Goal: Task Accomplishment & Management: Manage account settings

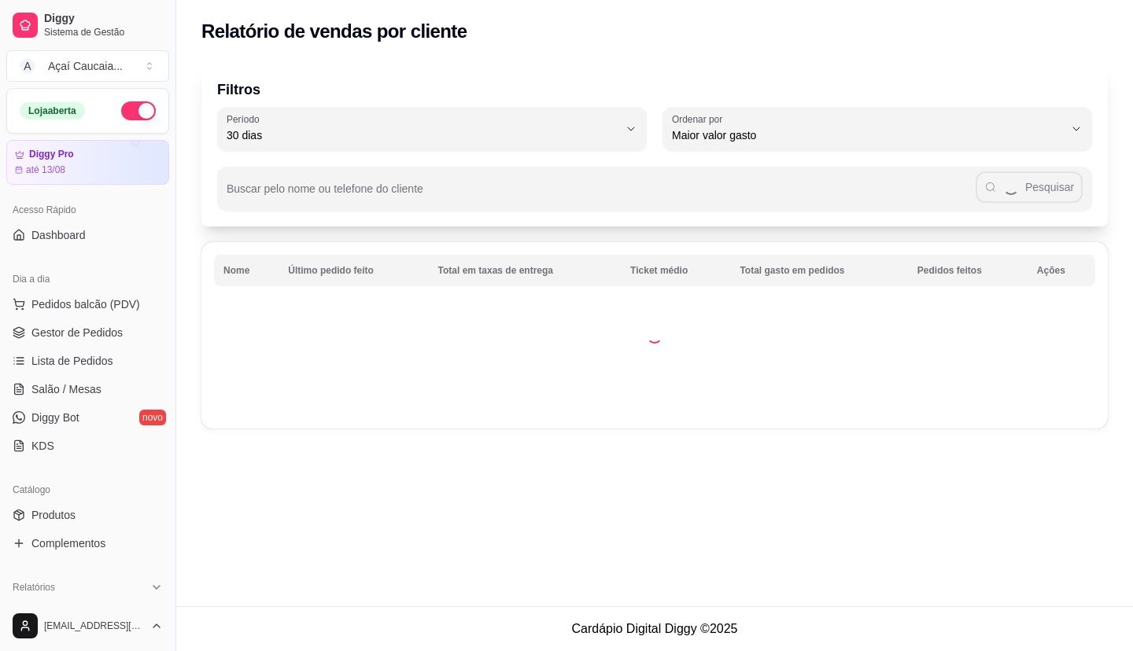
select select "30"
select select "HIGHEST_TOTAL_SPENT_WITH_ORDERS"
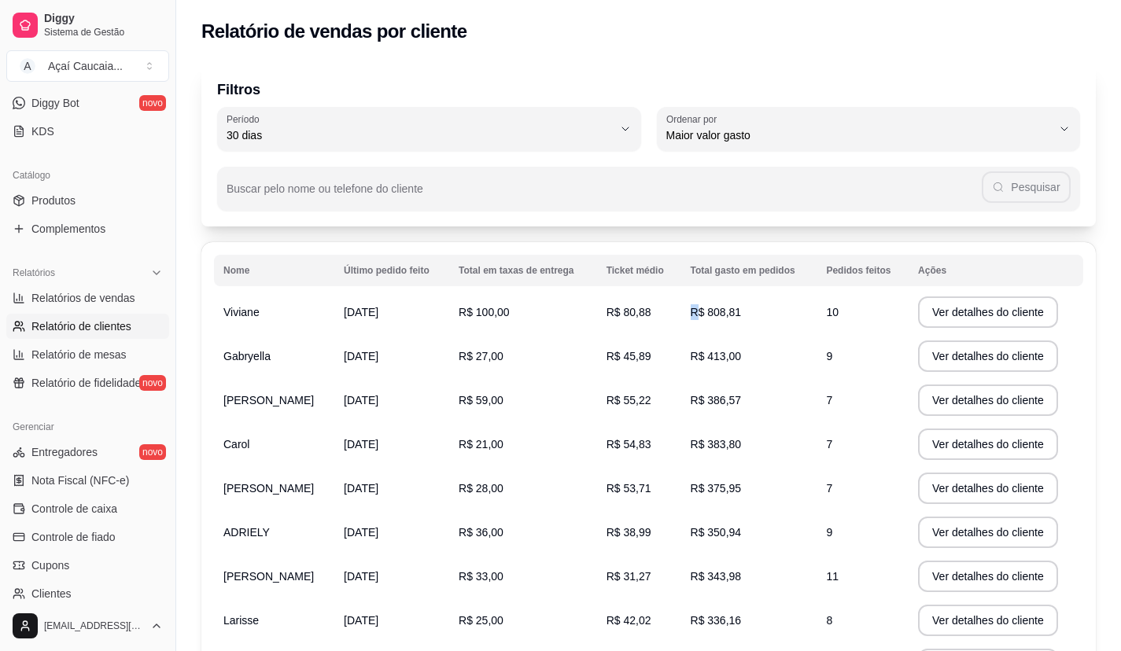
drag, startPoint x: 694, startPoint y: 315, endPoint x: 742, endPoint y: 314, distance: 47.2
click at [742, 314] on td "R$ 808,81" at bounding box center [749, 312] width 136 height 44
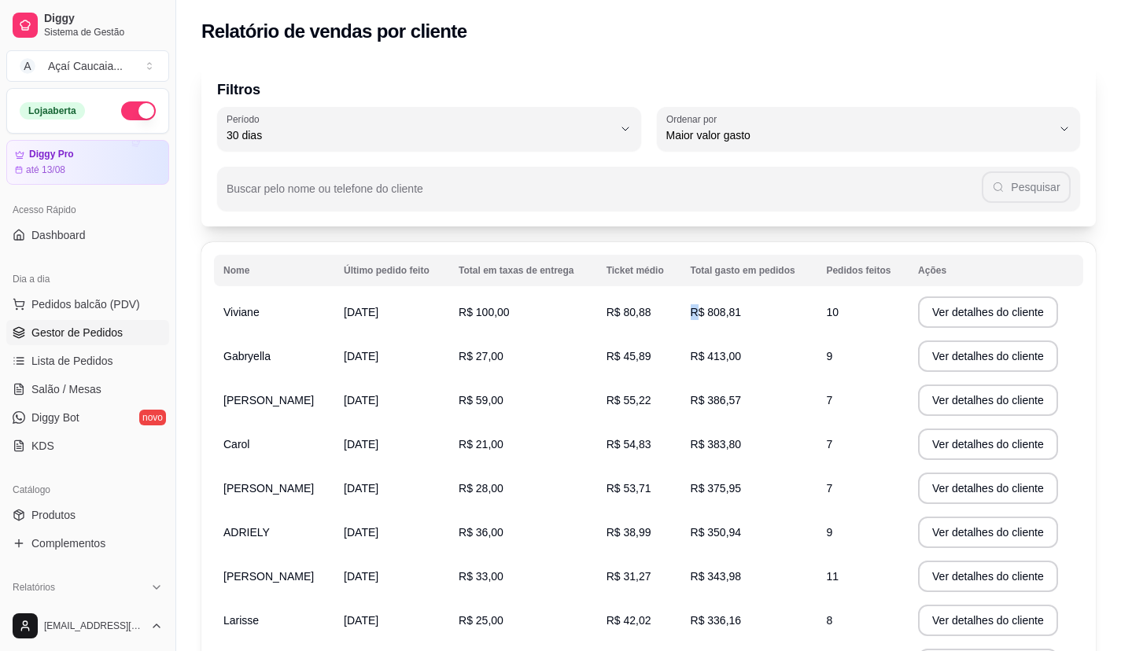
click at [86, 330] on span "Gestor de Pedidos" at bounding box center [76, 333] width 91 height 16
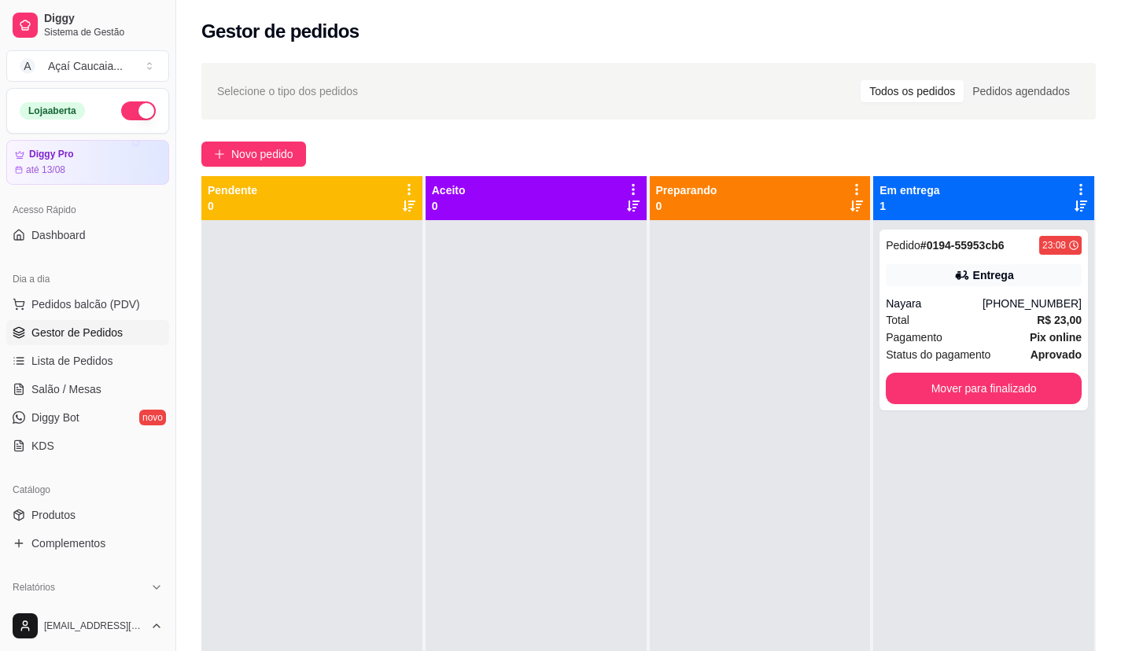
click at [672, 425] on div at bounding box center [760, 545] width 221 height 651
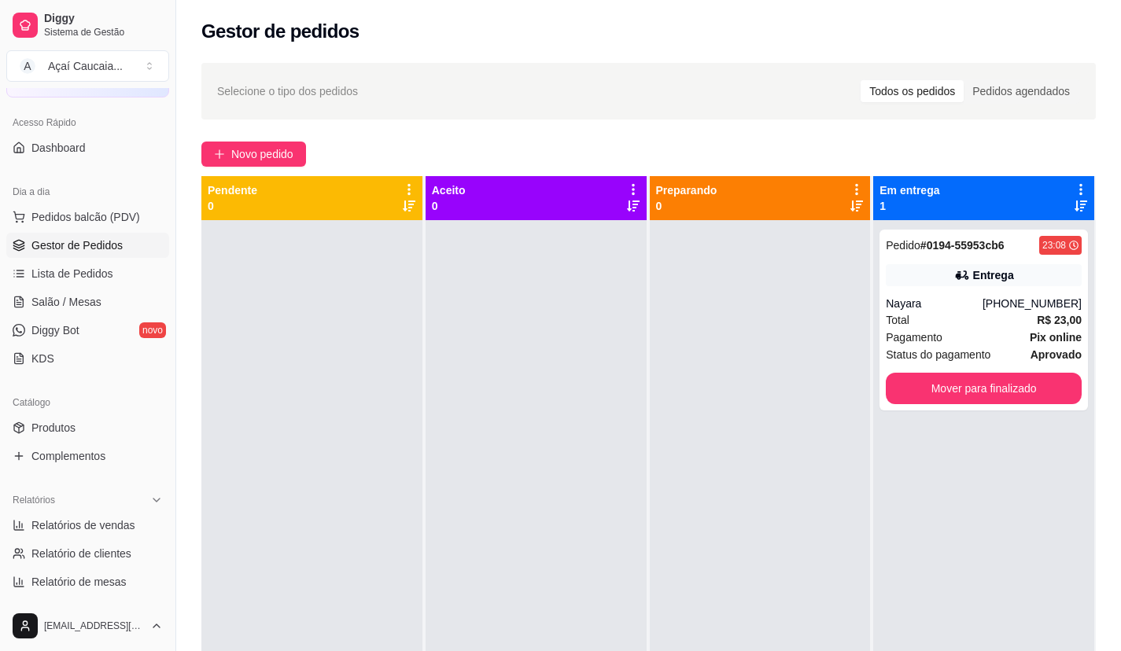
scroll to position [315, 0]
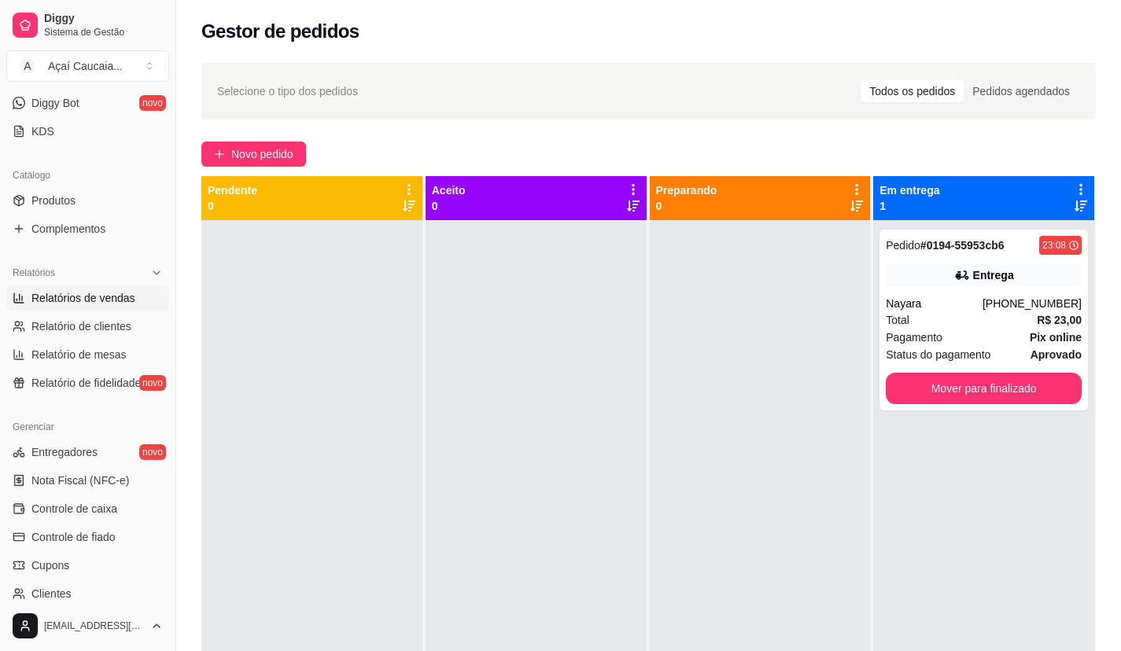
click at [92, 299] on span "Relatórios de vendas" at bounding box center [83, 298] width 104 height 16
select select "ALL"
select select "0"
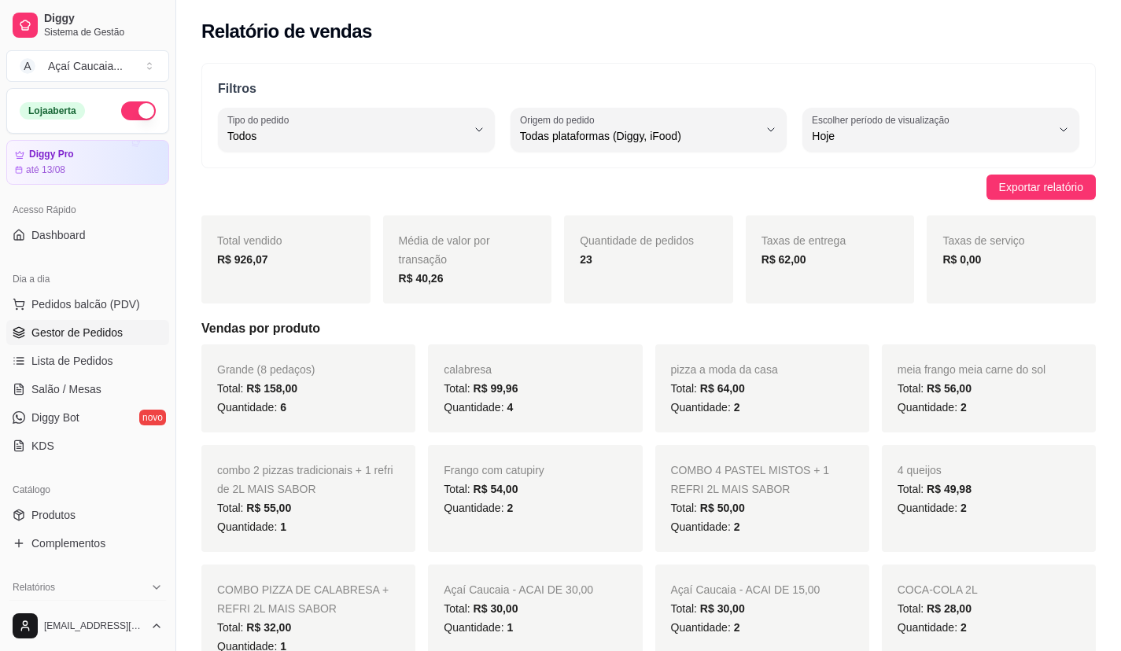
click at [46, 327] on span "Gestor de Pedidos" at bounding box center [76, 333] width 91 height 16
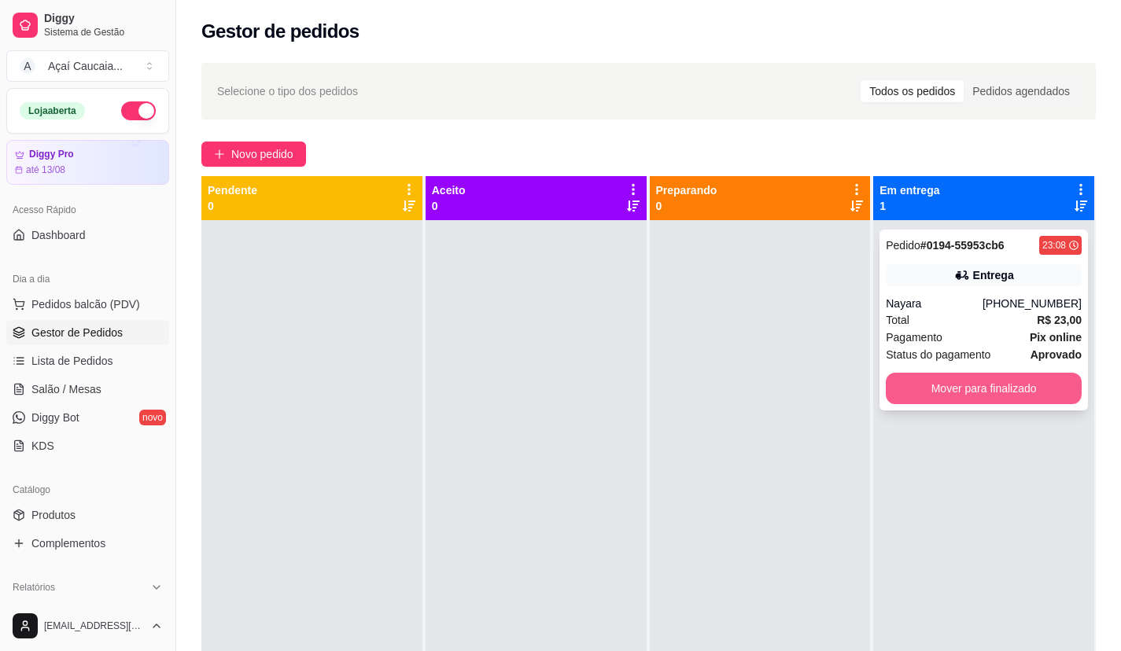
click at [987, 395] on button "Mover para finalizado" at bounding box center [984, 388] width 196 height 31
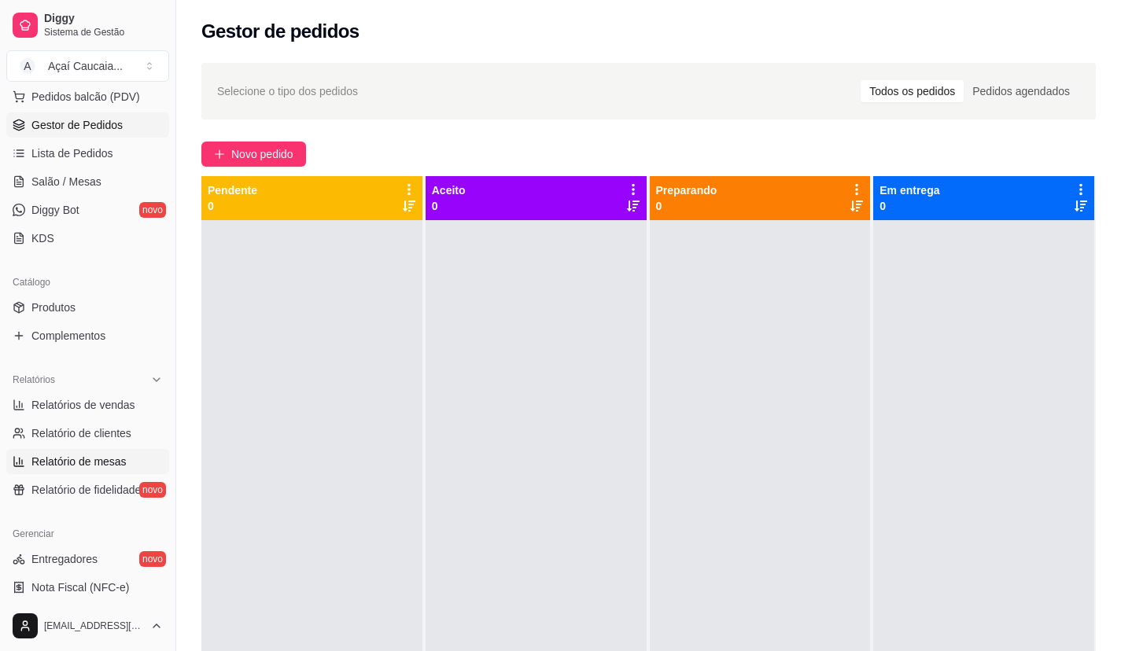
scroll to position [236, 0]
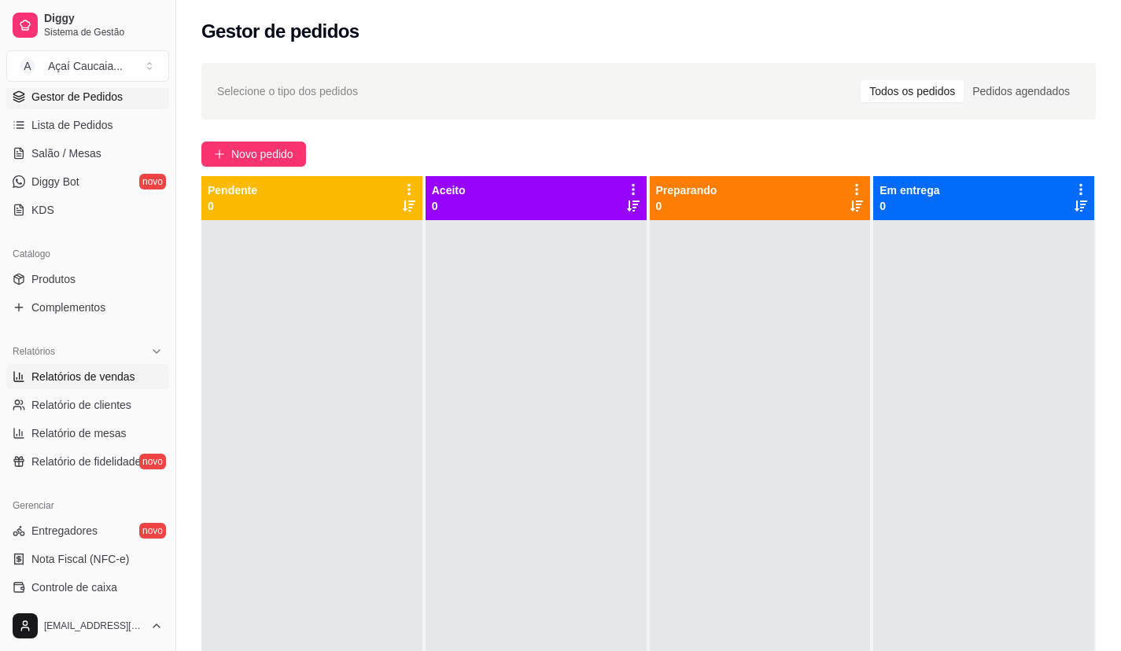
click at [119, 368] on link "Relatórios de vendas" at bounding box center [87, 376] width 163 height 25
select select "ALL"
select select "0"
